Goal: Ask a question: Seek information or help from site administrators or community

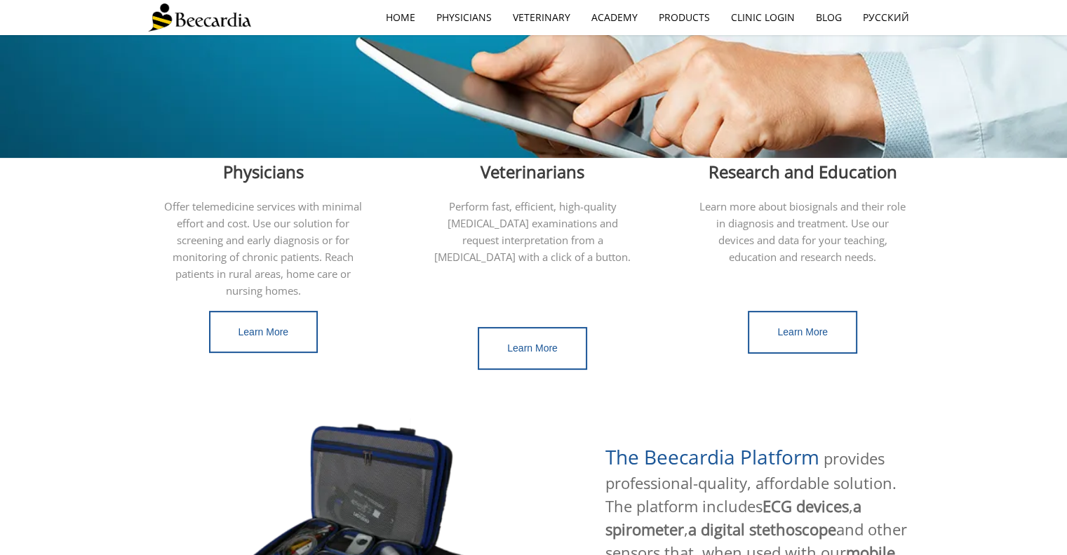
scroll to position [351, 0]
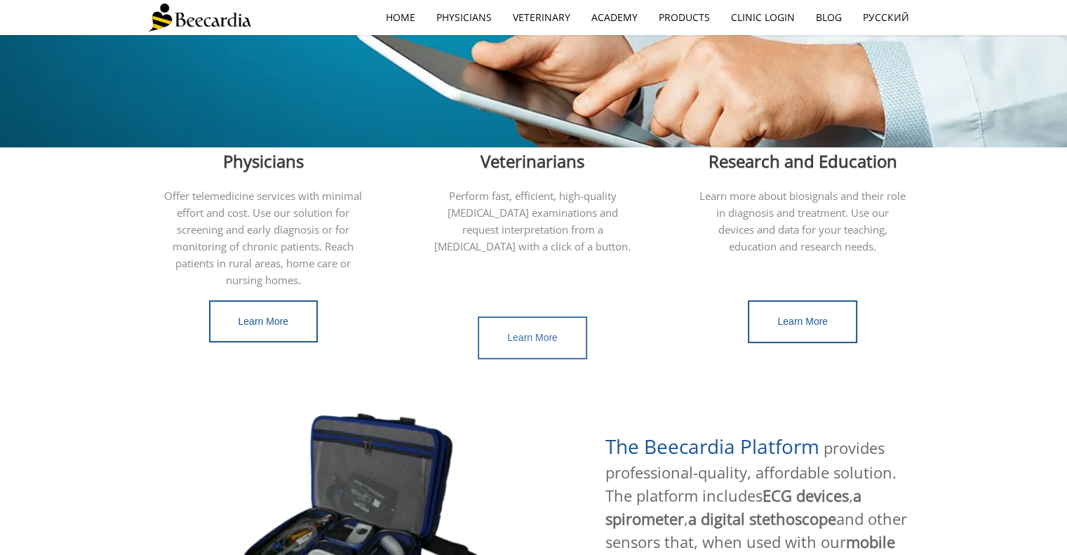
click at [539, 332] on span "Learn More" at bounding box center [532, 337] width 51 height 11
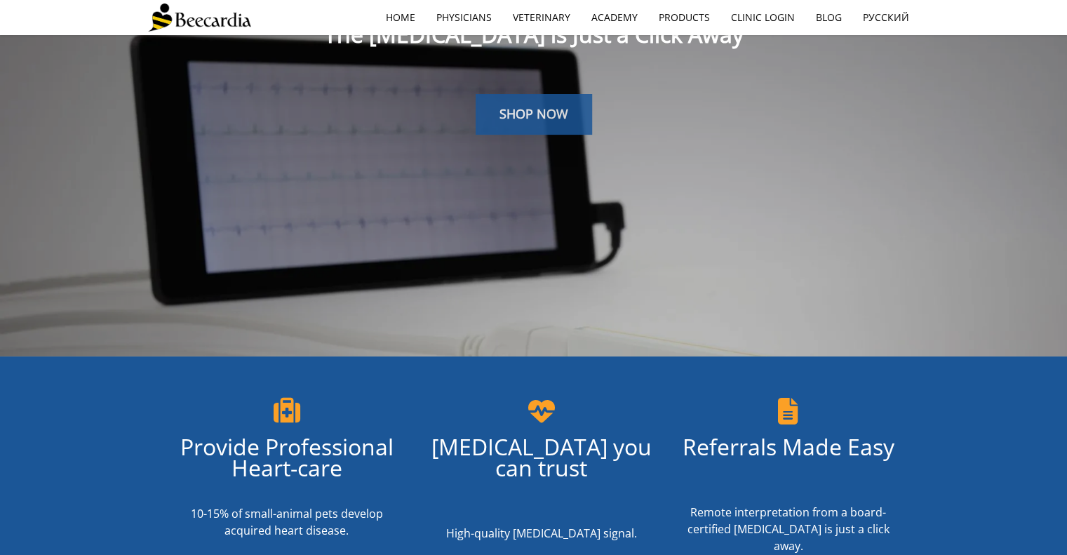
click at [564, 125] on link "SHOP NOW" at bounding box center [534, 114] width 116 height 41
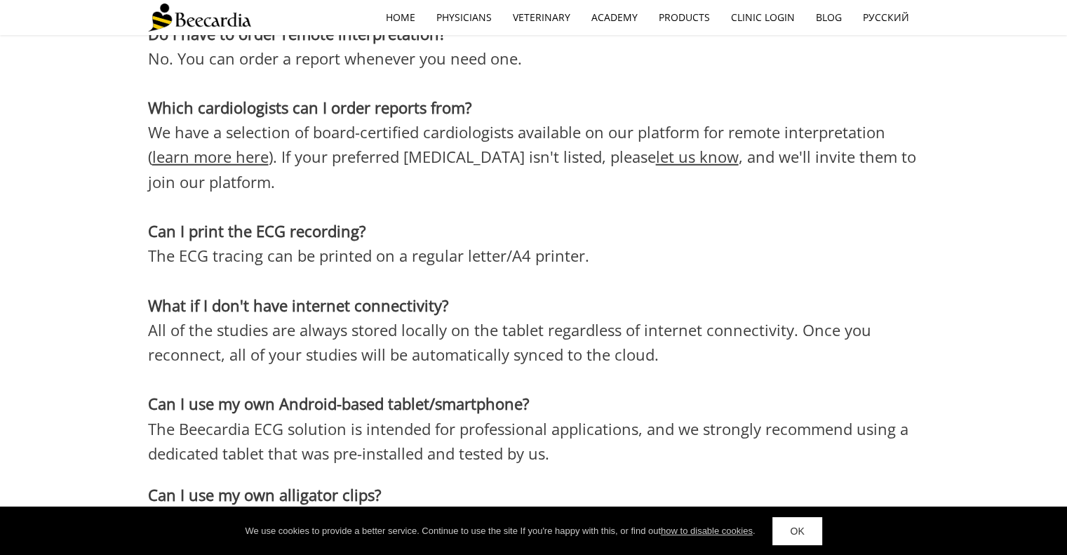
scroll to position [3739, 0]
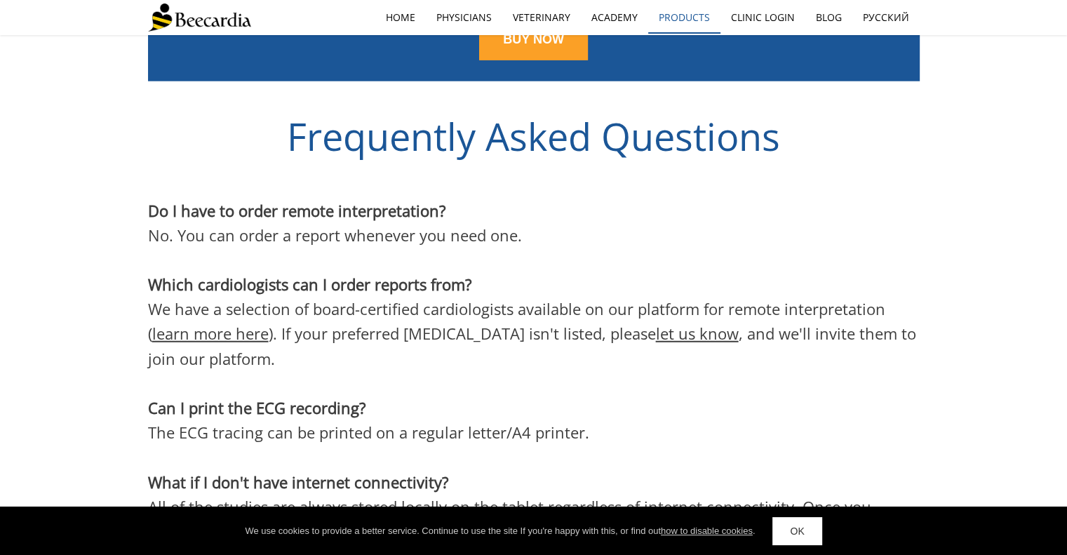
click at [688, 19] on link "Products" at bounding box center [684, 17] width 72 height 32
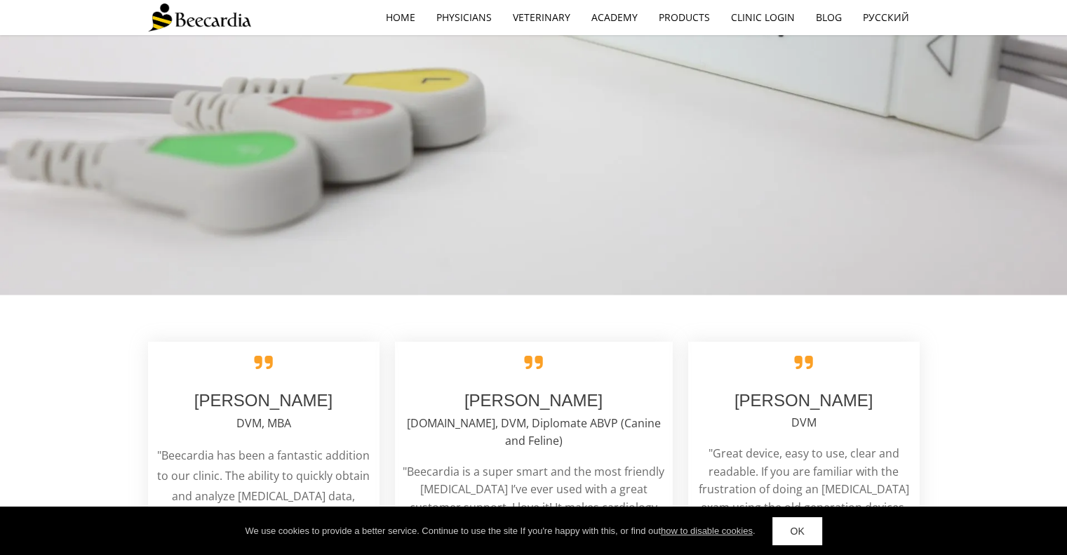
scroll to position [2336, 0]
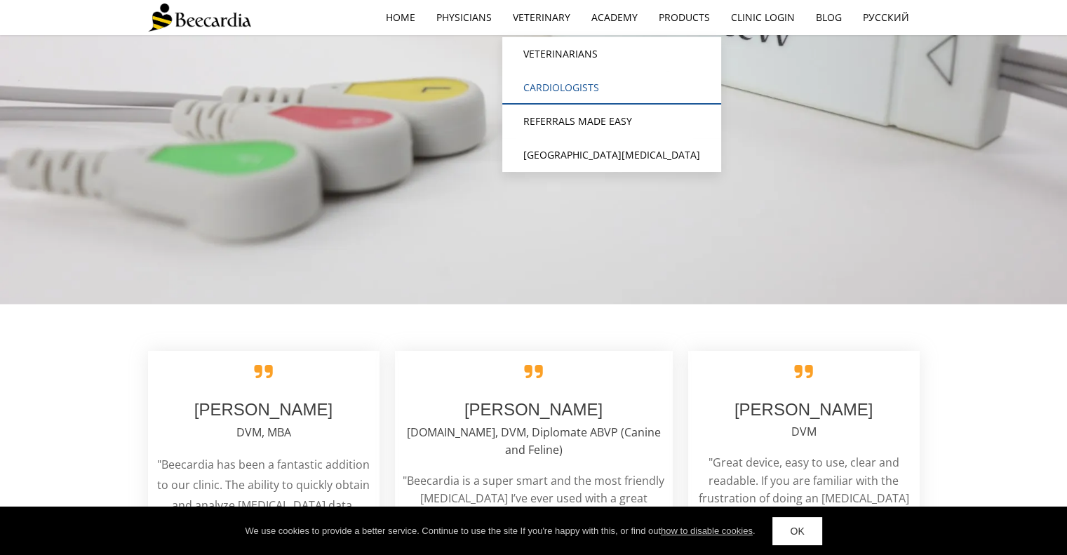
click at [554, 84] on link "Cardiologists" at bounding box center [611, 88] width 219 height 34
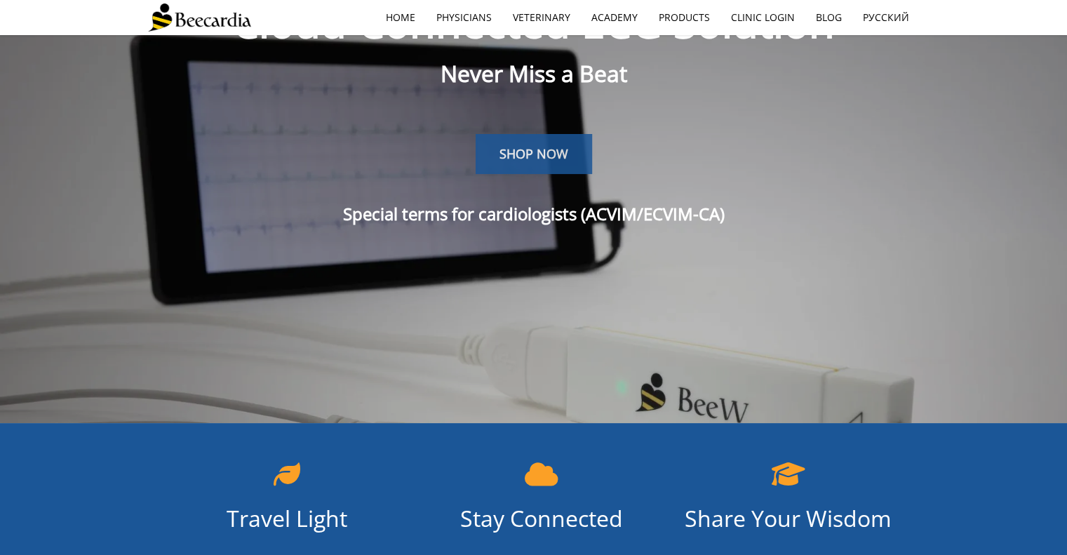
click at [544, 150] on span "SHOP NOW" at bounding box center [534, 153] width 69 height 17
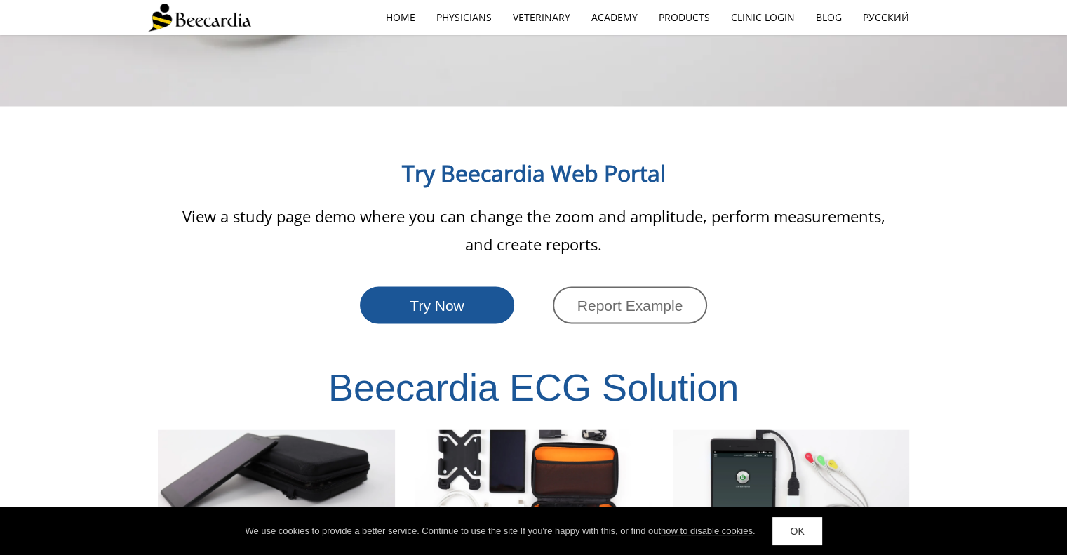
scroll to position [2431, 0]
click at [682, 18] on link "Products" at bounding box center [684, 17] width 72 height 32
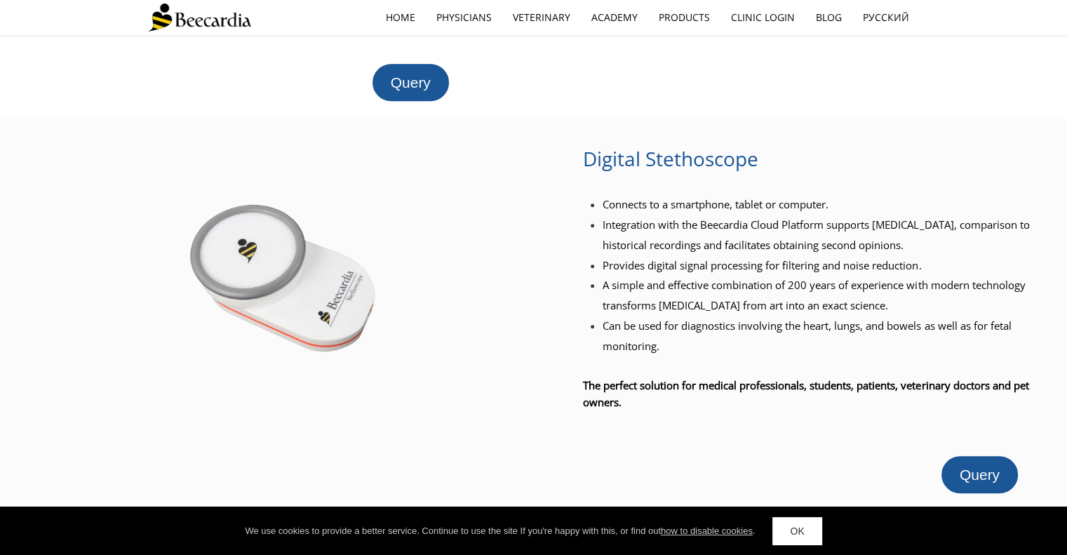
scroll to position [681, 0]
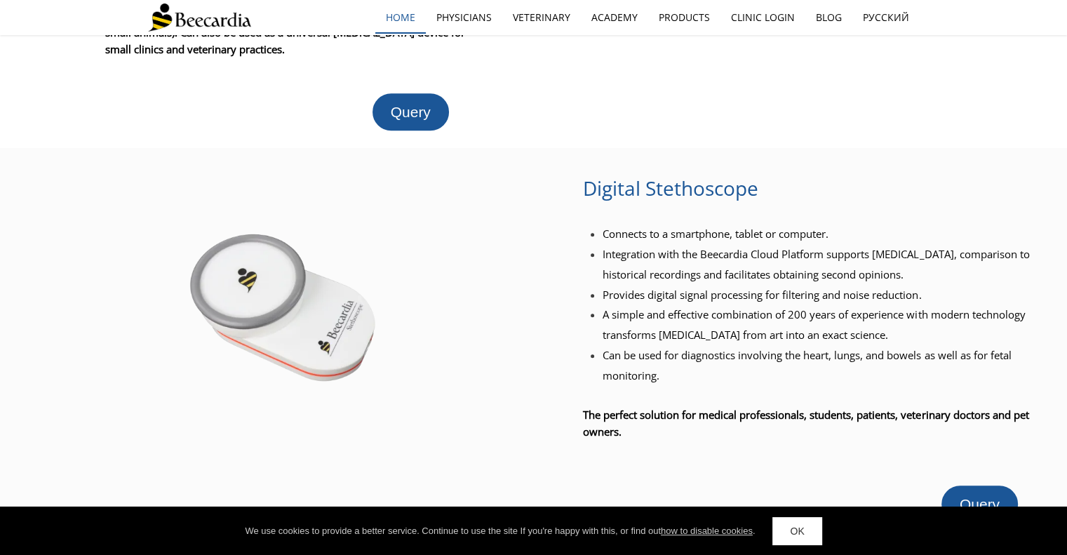
click at [411, 16] on link "home" at bounding box center [400, 17] width 51 height 32
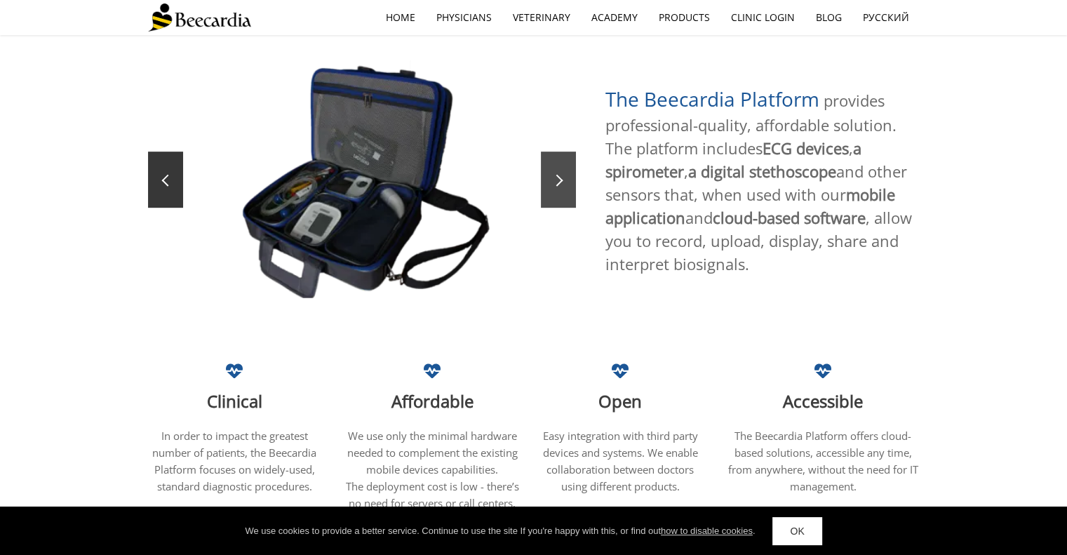
scroll to position [691, 0]
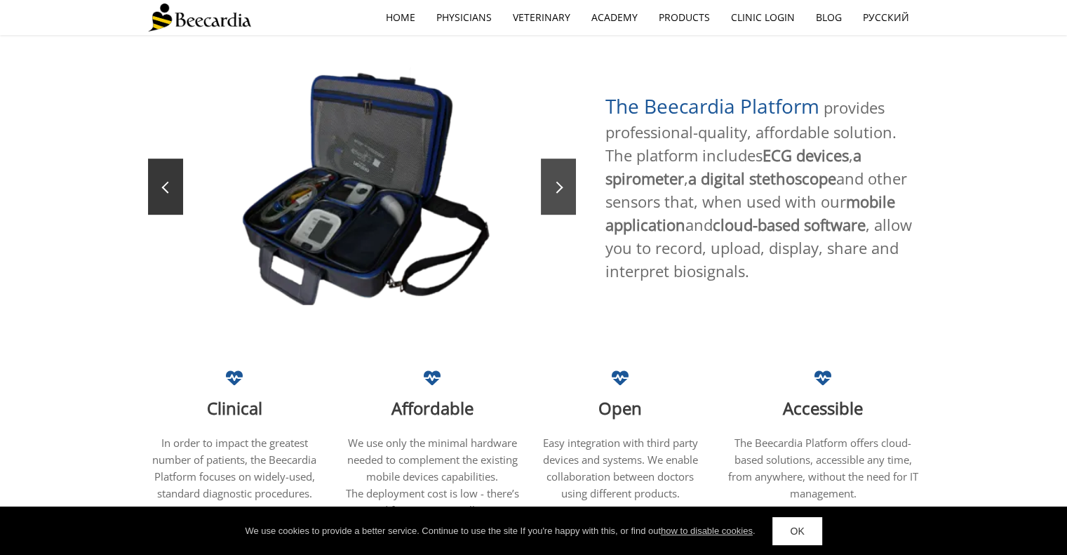
click at [560, 181] on span at bounding box center [558, 187] width 12 height 12
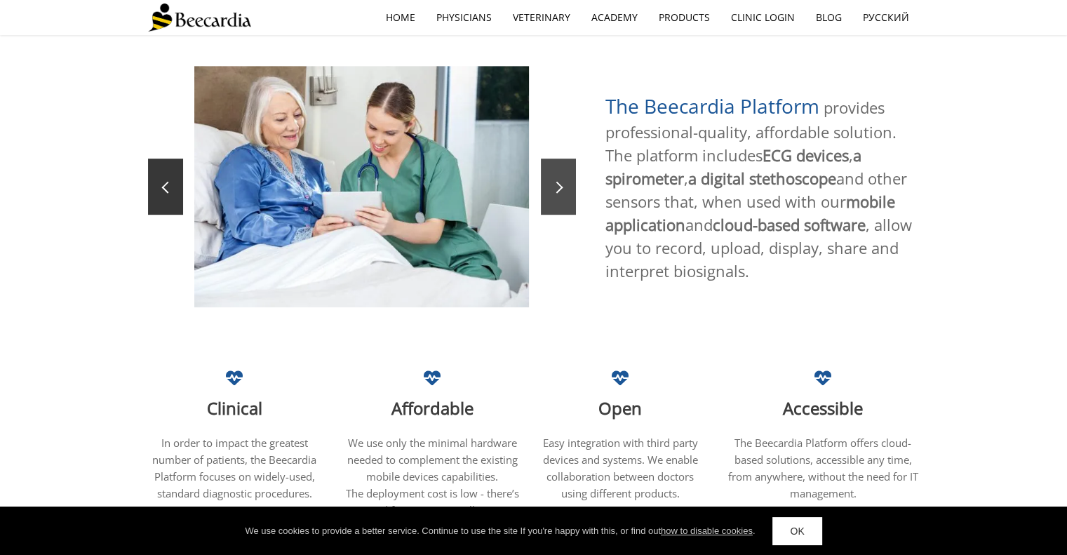
click at [560, 181] on span at bounding box center [558, 187] width 12 height 12
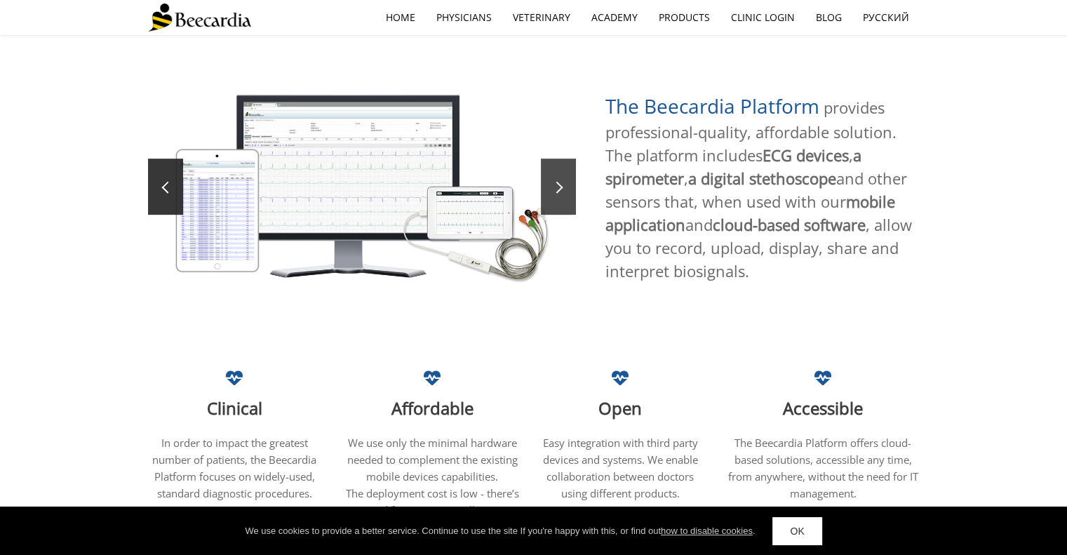
click at [560, 181] on span at bounding box center [558, 187] width 12 height 12
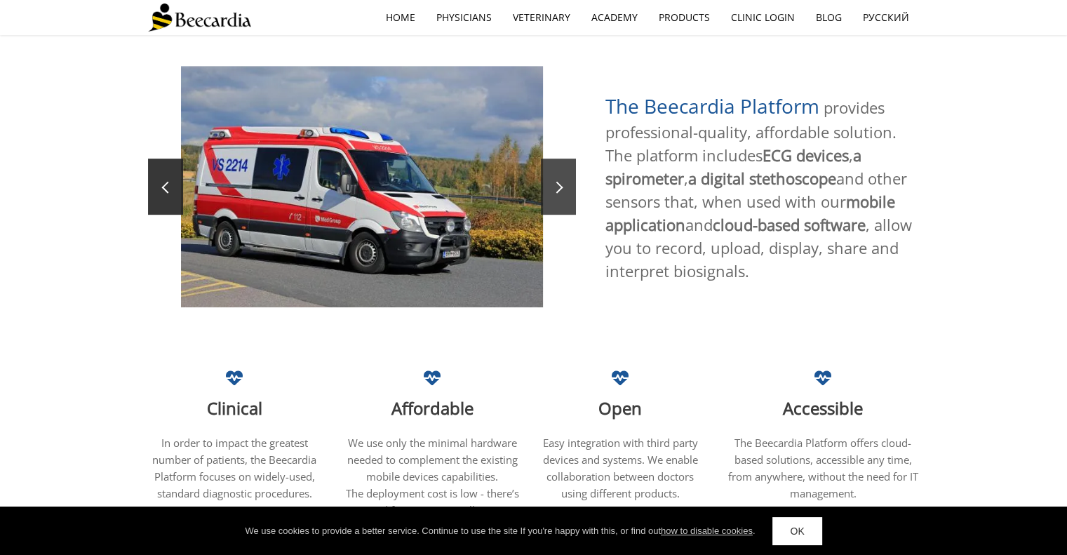
click at [560, 181] on span at bounding box center [558, 187] width 12 height 12
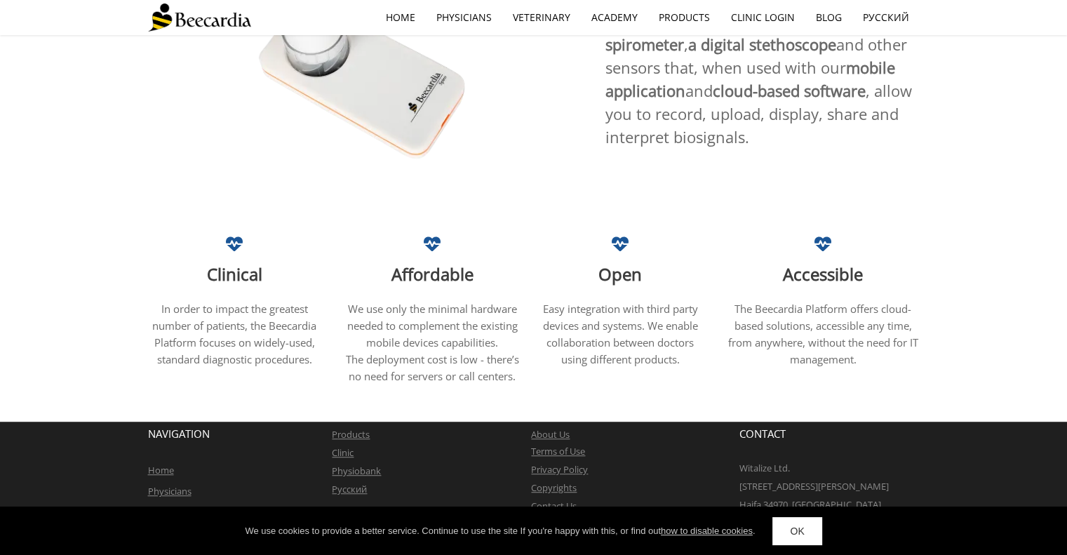
scroll to position [832, 0]
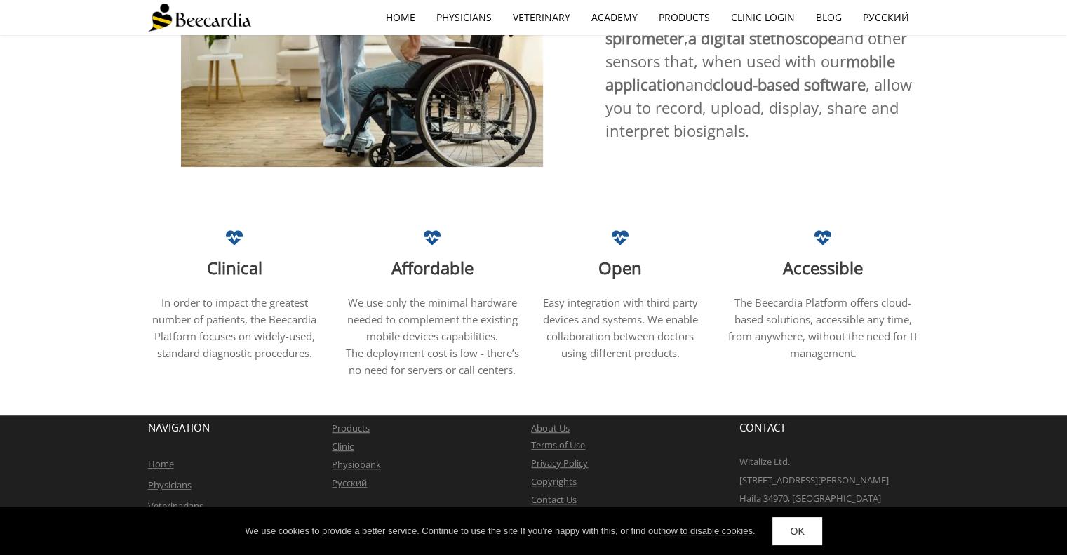
click at [561, 493] on link "Contact Us" at bounding box center [554, 499] width 46 height 13
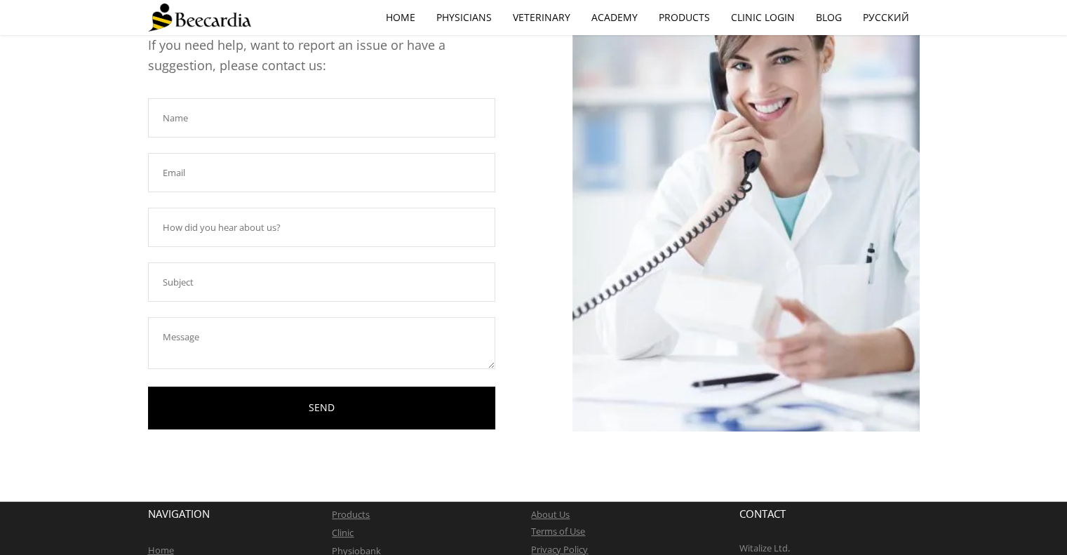
scroll to position [16, 0]
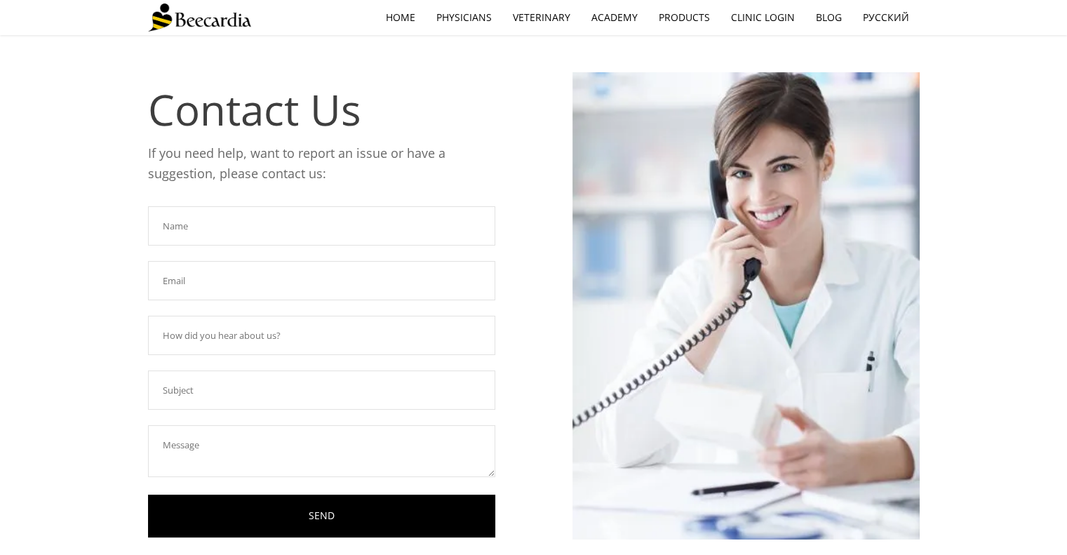
click at [357, 238] on input "text" at bounding box center [321, 225] width 347 height 39
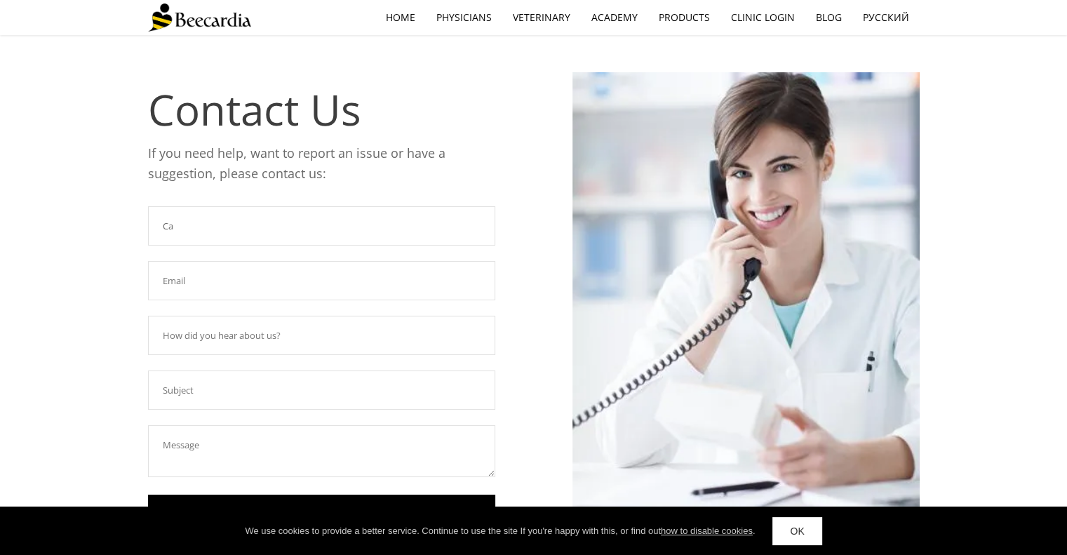
type input "C"
type input "m"
type input "Maritime Cardiology"
type input "Maritimecardiology@ethosvet.com"
type input "Previously Purchased Products"
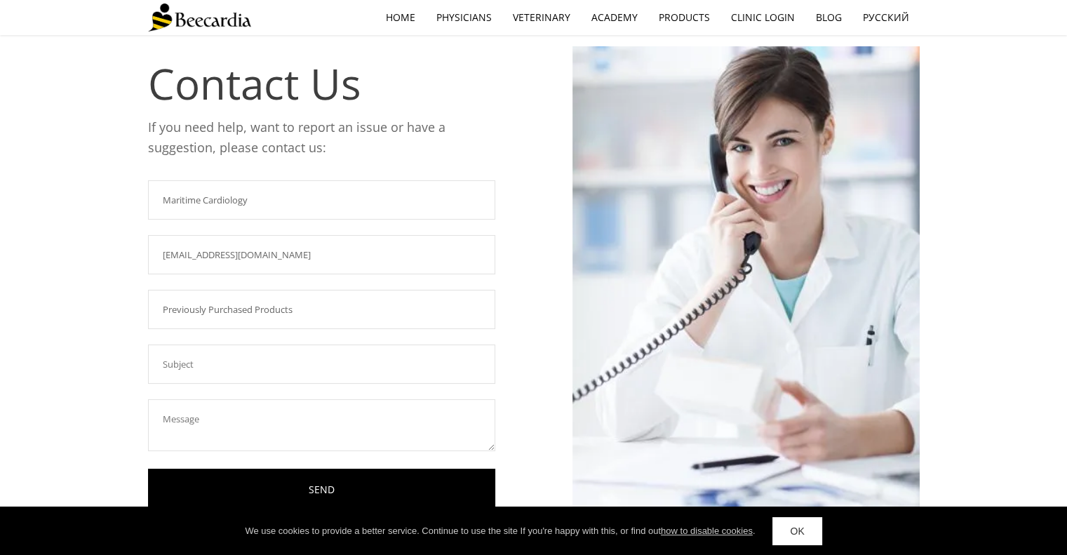
scroll to position [86, 0]
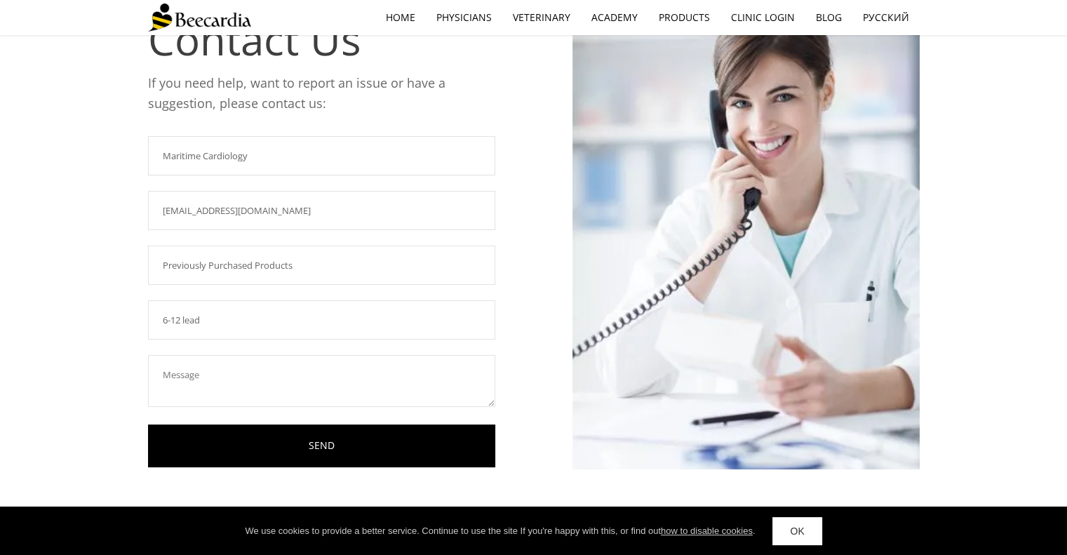
drag, startPoint x: 180, startPoint y: 320, endPoint x: 168, endPoint y: 315, distance: 12.9
click at [168, 315] on input "6-12 lead" at bounding box center [321, 319] width 347 height 39
click at [227, 319] on input "6 lead" at bounding box center [321, 319] width 347 height 39
type input "6 lead ECG Replacement Wires"
type textarea "G"
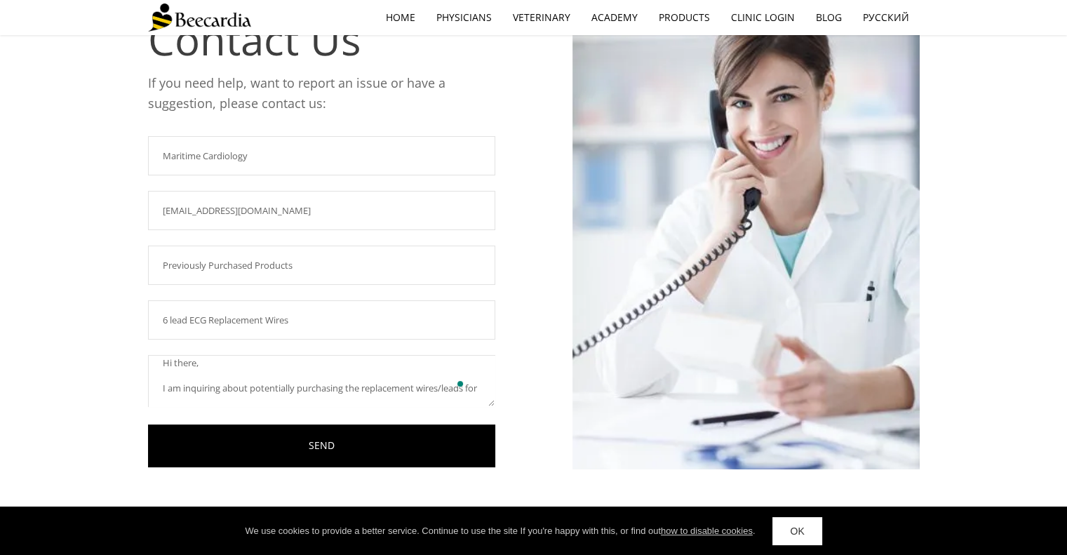
scroll to position [25, 0]
type textarea "Hi there, I am inquiring about potentially purchasing the replacement wires/lea…"
drag, startPoint x: 171, startPoint y: 208, endPoint x: 161, endPoint y: 208, distance: 9.8
click at [161, 208] on input "Maritimecardiology@ethosvet.com" at bounding box center [321, 210] width 347 height 39
type input "maritimecardiology@ethosvet.com"
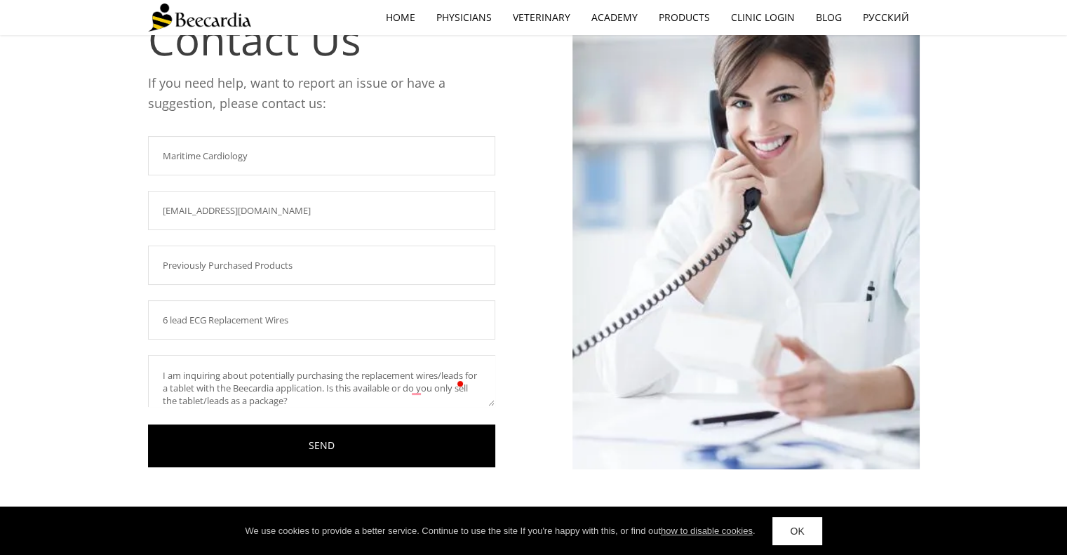
click at [331, 398] on textarea "Hi there, I am inquiring about potentially purchasing the replacement wires/lea…" at bounding box center [321, 381] width 347 height 52
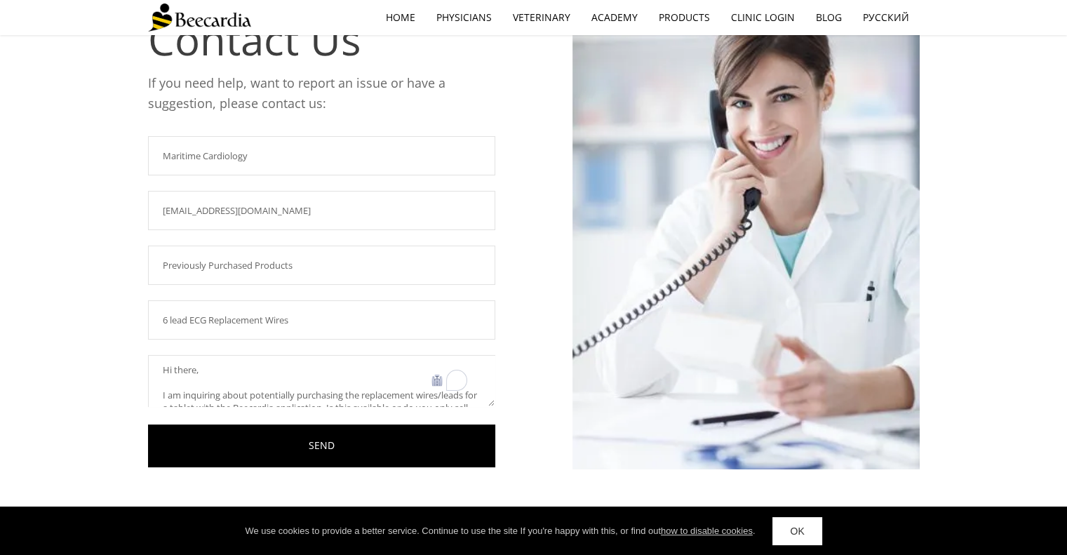
scroll to position [5, 0]
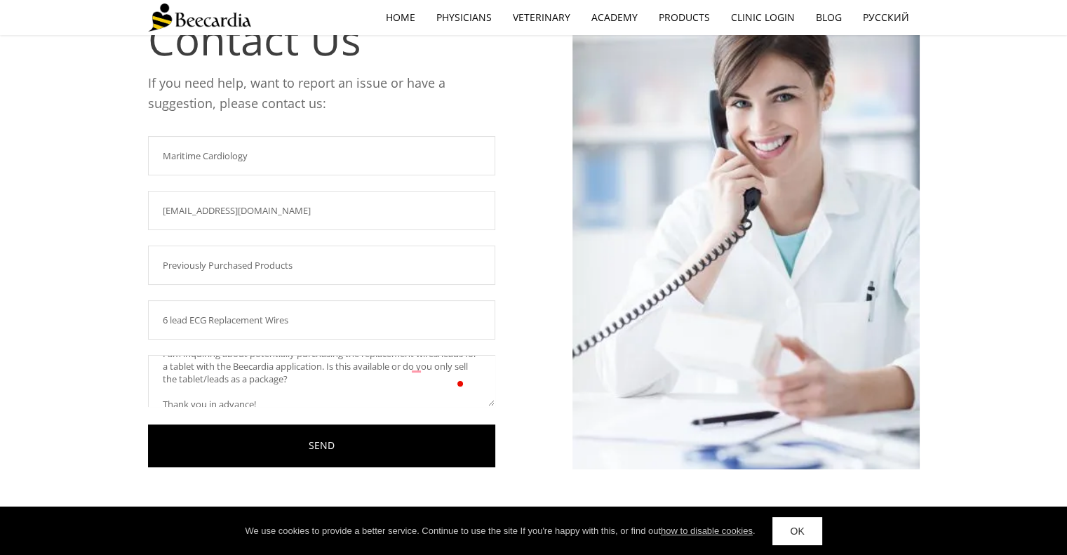
click at [339, 361] on textarea "Hi there, I am inquiring about potentially purchasing the replacement wires/lea…" at bounding box center [321, 381] width 347 height 52
drag, startPoint x: 400, startPoint y: 363, endPoint x: 424, endPoint y: 363, distance: 23.9
click at [424, 363] on textarea "Hi there, I am inquiring about potentially purchasing the replacement wires/lea…" at bounding box center [321, 381] width 347 height 52
click at [201, 379] on textarea "Hi there, I am inquiring about potentially purchasing the replacement wires/lea…" at bounding box center [321, 381] width 347 height 52
drag, startPoint x: 343, startPoint y: 379, endPoint x: 312, endPoint y: 381, distance: 30.9
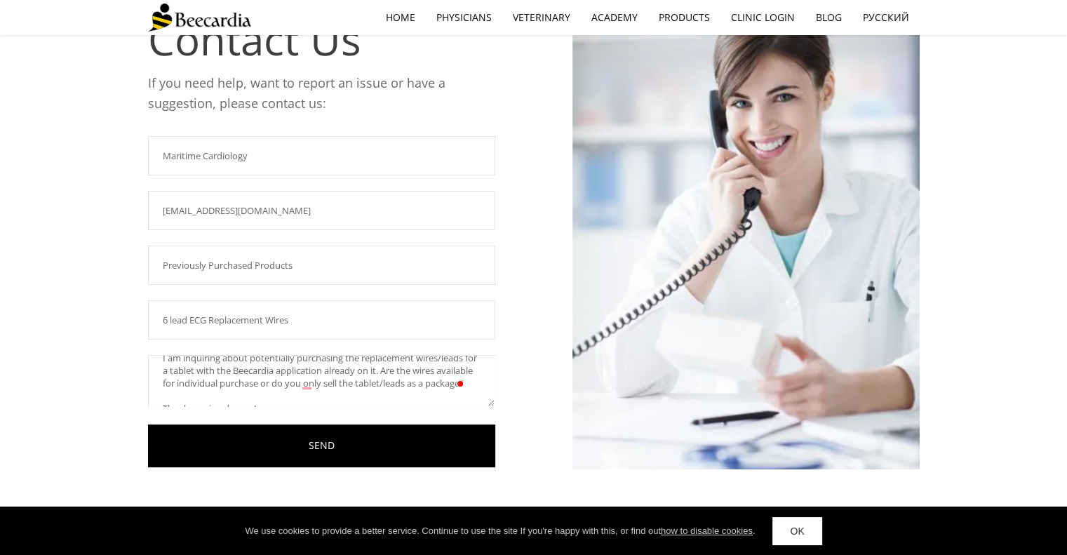
click at [312, 381] on textarea "Hi there, I am inquiring about potentially purchasing the replacement wires/lea…" at bounding box center [321, 381] width 347 height 52
drag, startPoint x: 348, startPoint y: 378, endPoint x: 338, endPoint y: 378, distance: 9.8
click at [338, 378] on textarea "Hi there, I am inquiring about potentially purchasing the replacement wires/lea…" at bounding box center [321, 381] width 347 height 52
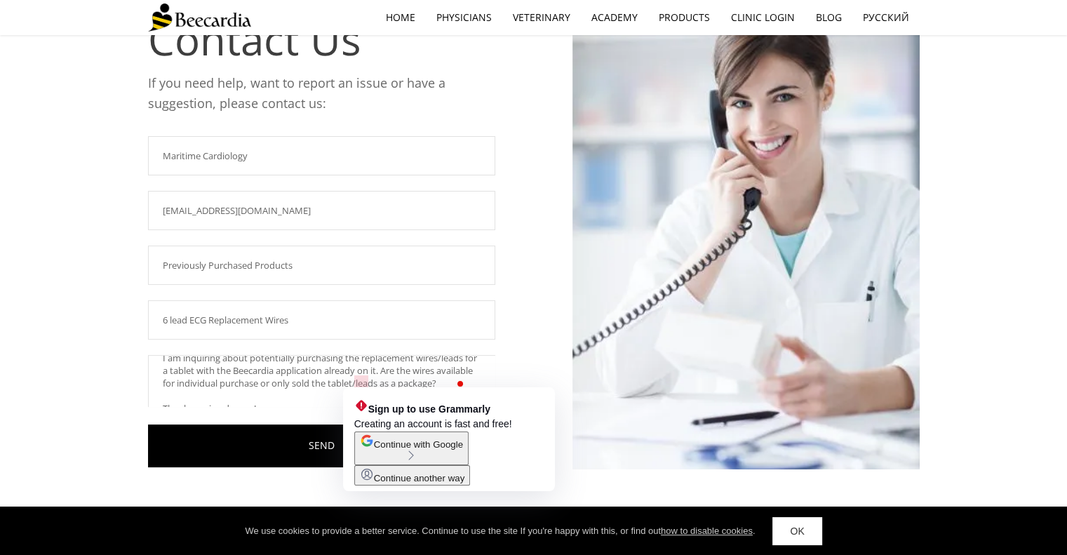
click at [366, 381] on textarea "Hi there, I am inquiring about potentially purchasing the replacement wires/lea…" at bounding box center [321, 381] width 347 height 52
click at [354, 382] on textarea "Hi there, I am inquiring about potentially purchasing the replacement wires/lea…" at bounding box center [321, 381] width 347 height 52
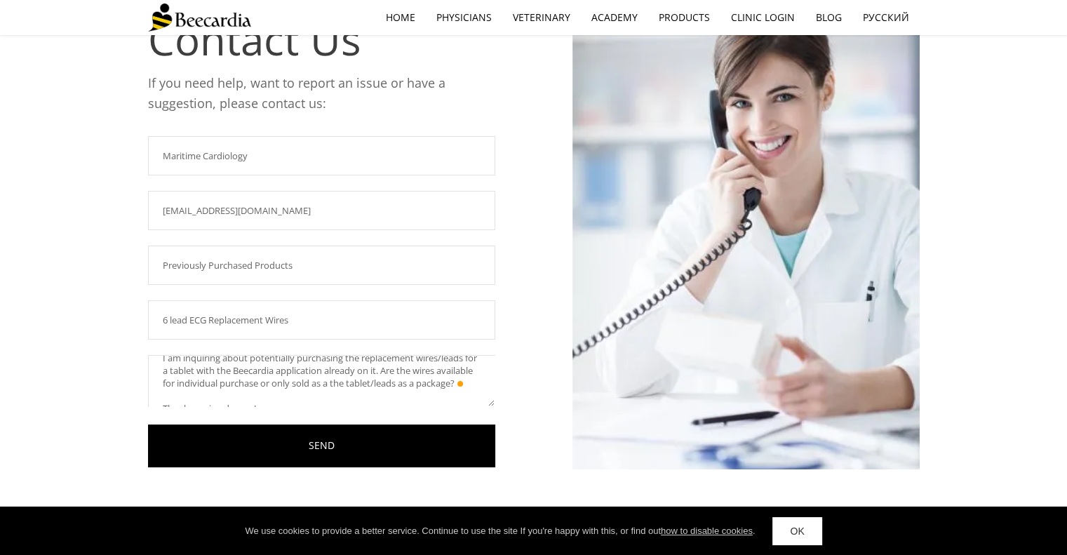
drag, startPoint x: 371, startPoint y: 381, endPoint x: 387, endPoint y: 381, distance: 15.4
click at [387, 381] on textarea "Hi there, I am inquiring about potentially purchasing the replacement wires/lea…" at bounding box center [321, 381] width 347 height 52
drag, startPoint x: 425, startPoint y: 380, endPoint x: 443, endPoint y: 382, distance: 18.4
click at [443, 382] on textarea "Hi there, I am inquiring about potentially purchasing the replacement wires/lea…" at bounding box center [321, 381] width 347 height 52
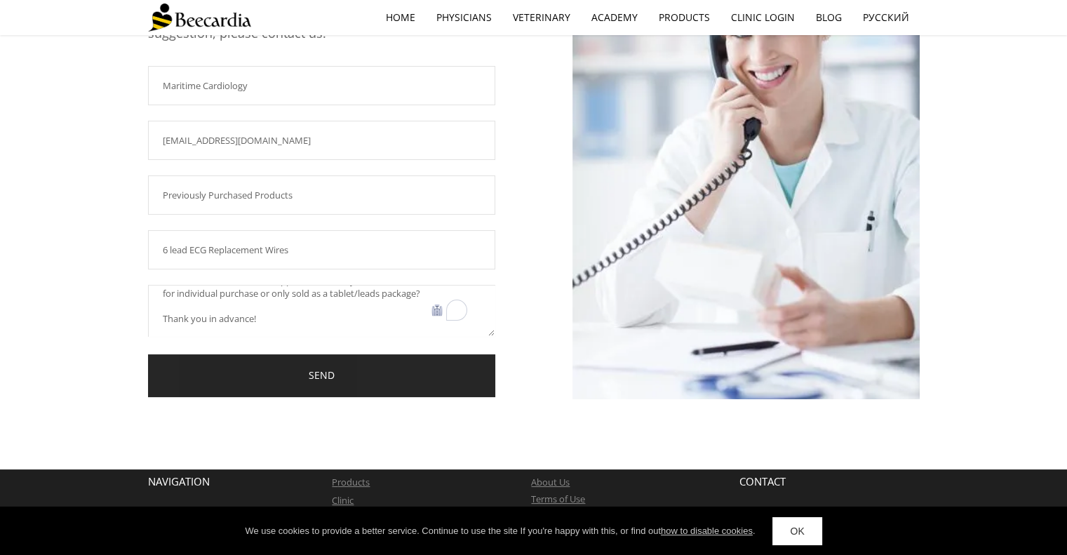
type textarea "Hi there, I am inquiring about potentially purchasing the replacement wires/lea…"
click at [302, 378] on link "SEND" at bounding box center [321, 375] width 347 height 43
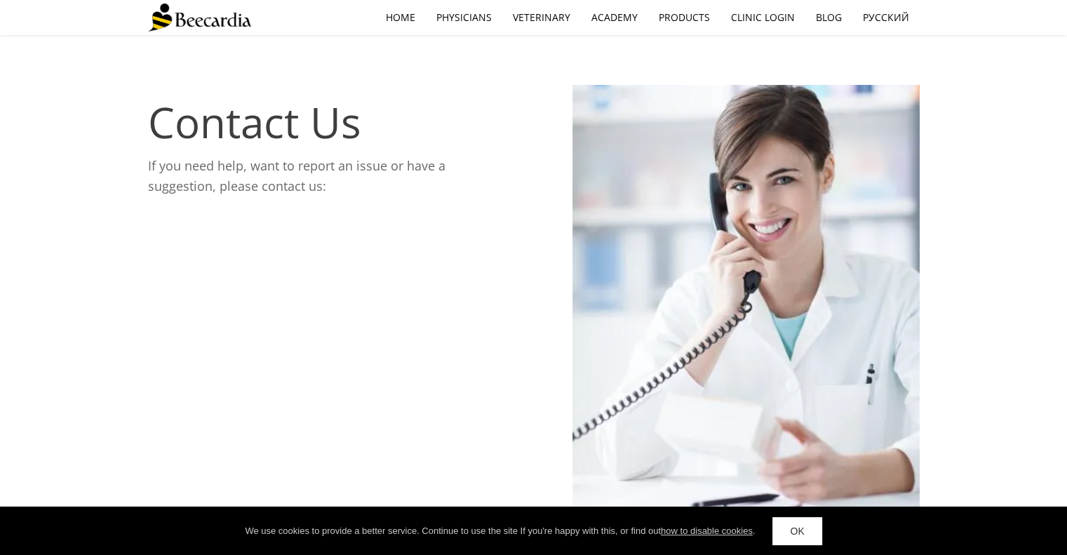
scroll to position [0, 0]
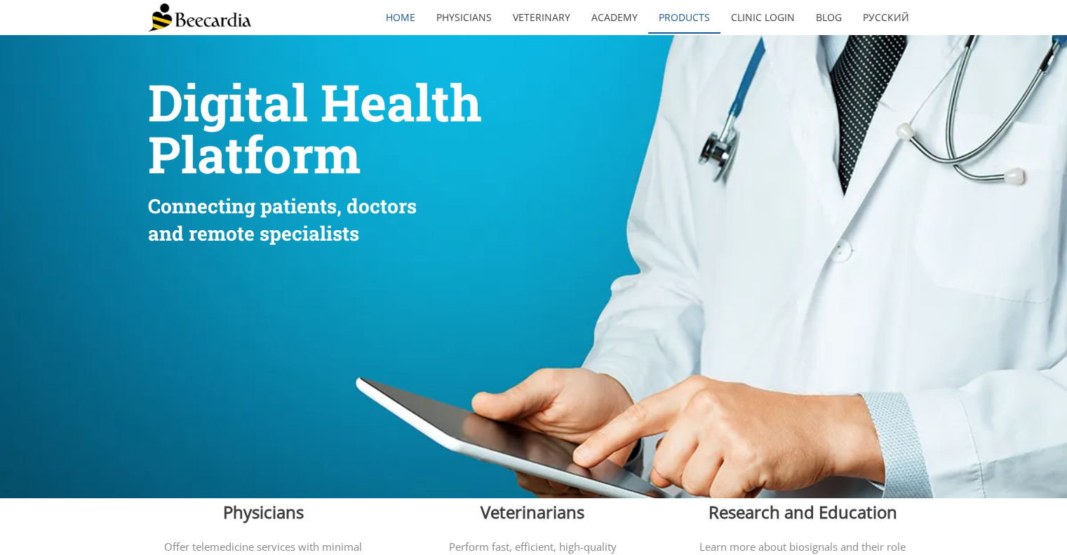
click at [676, 15] on link "Products" at bounding box center [684, 17] width 72 height 32
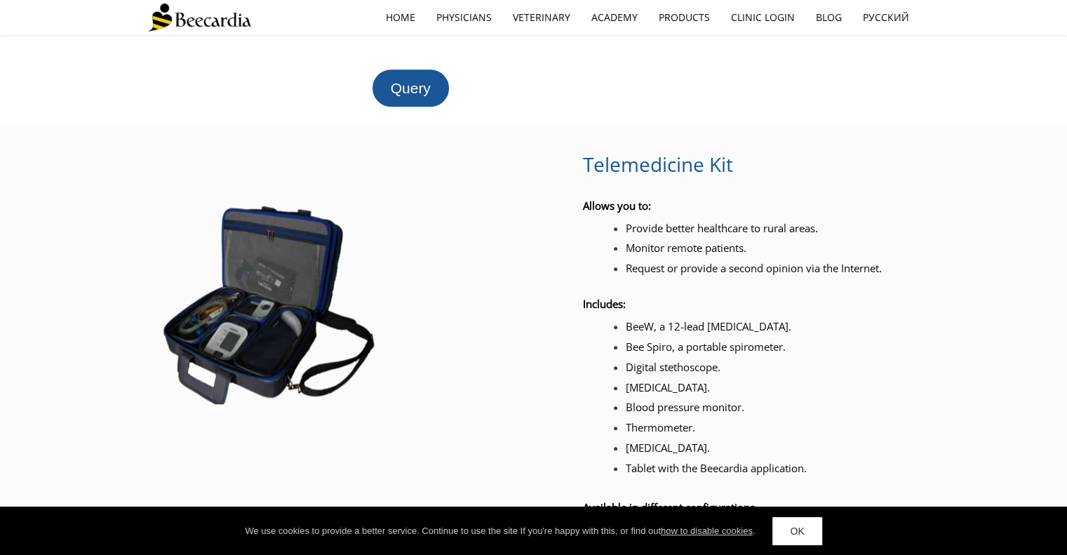
scroll to position [1544, 0]
